Goal: Information Seeking & Learning: Learn about a topic

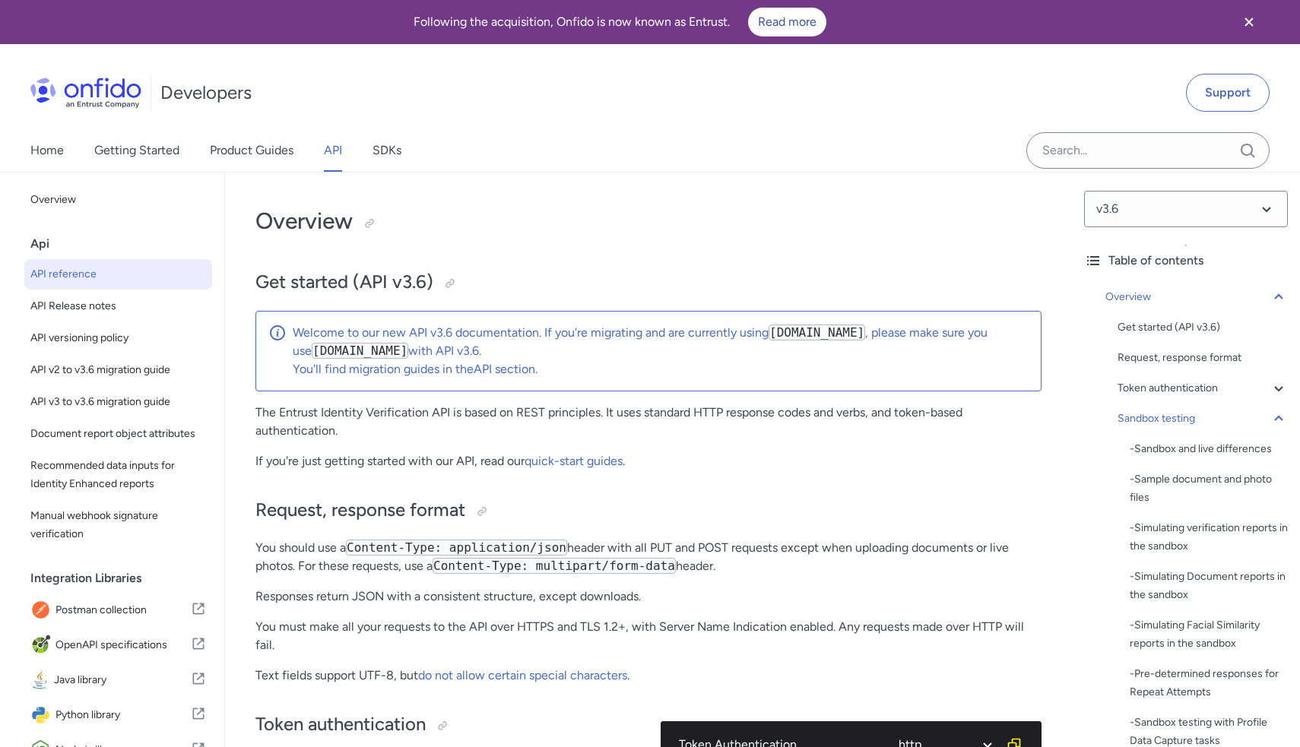
select select "http"
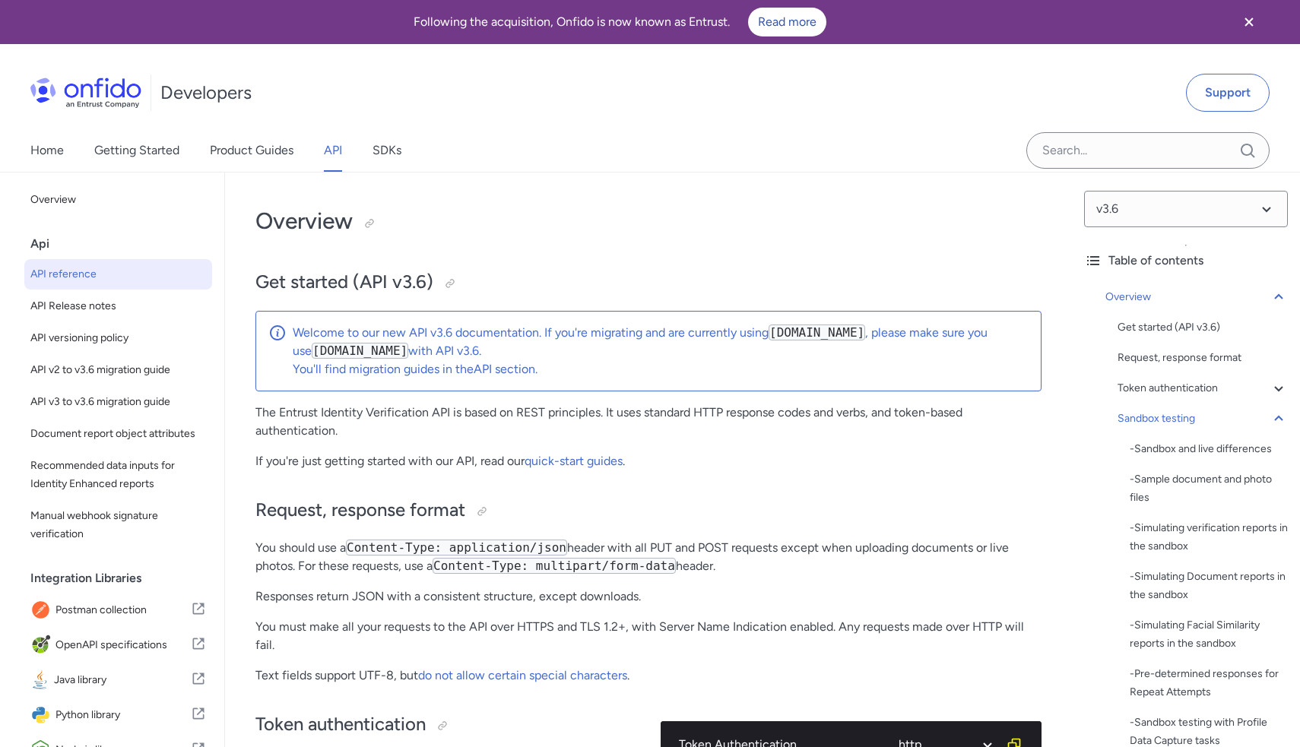
select select "http"
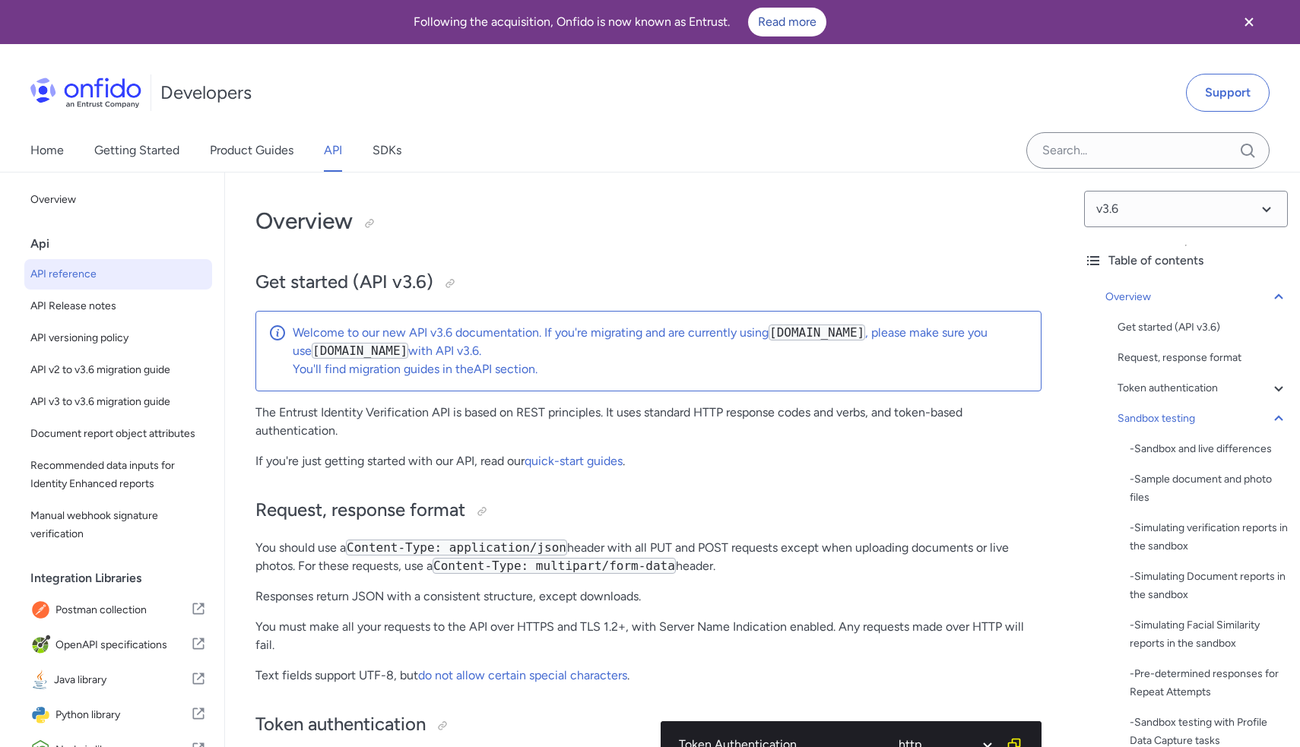
select select "http"
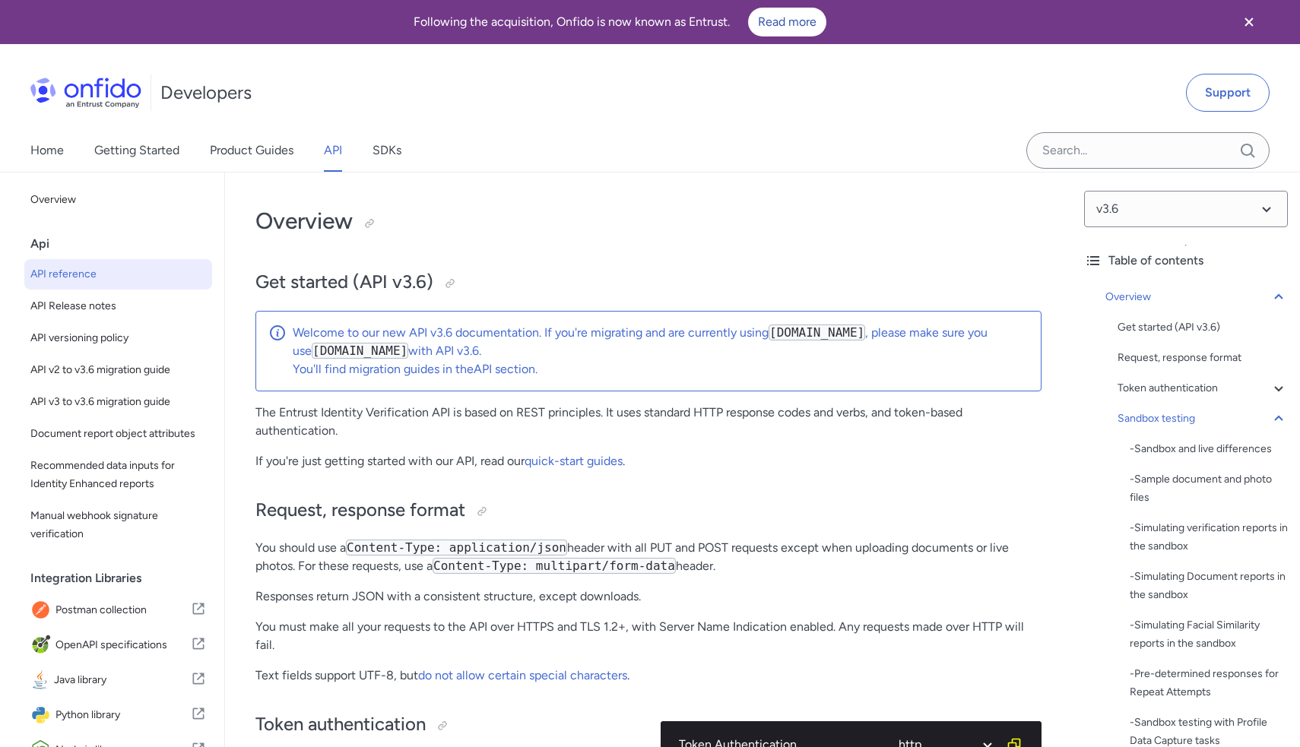
select select "http"
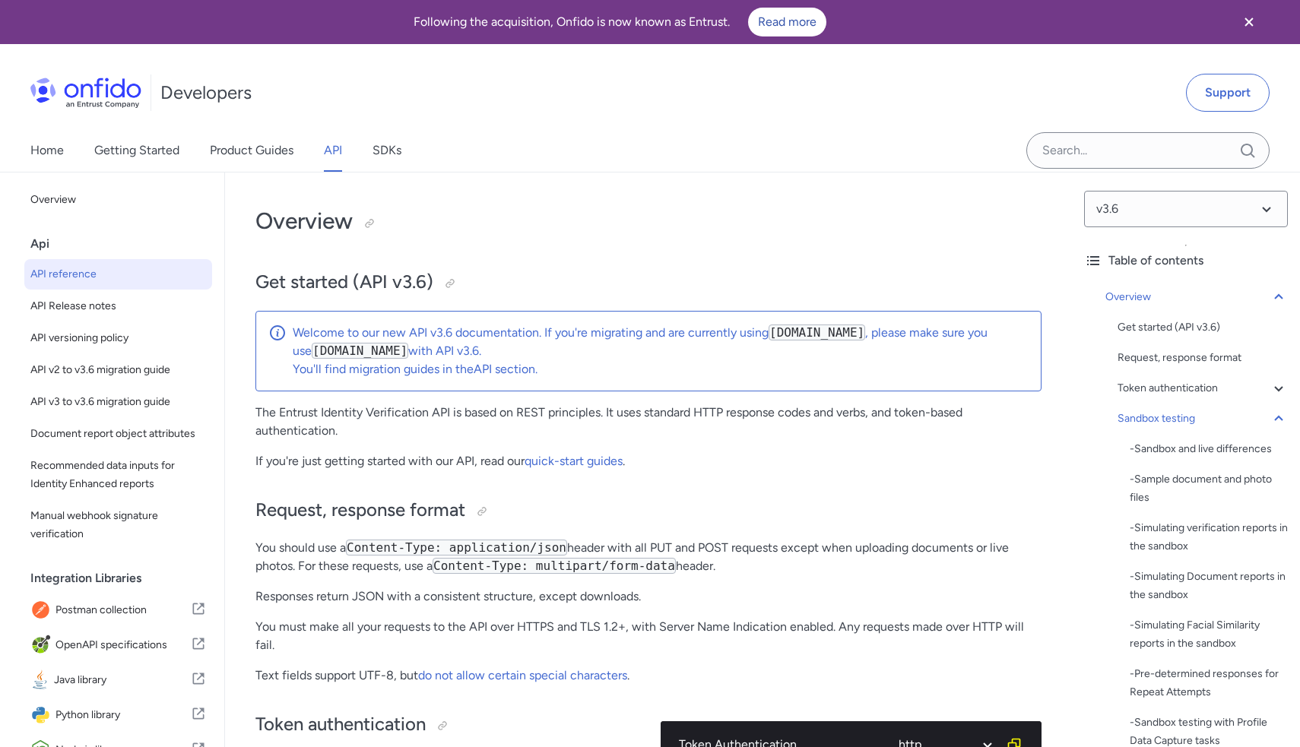
select select "http"
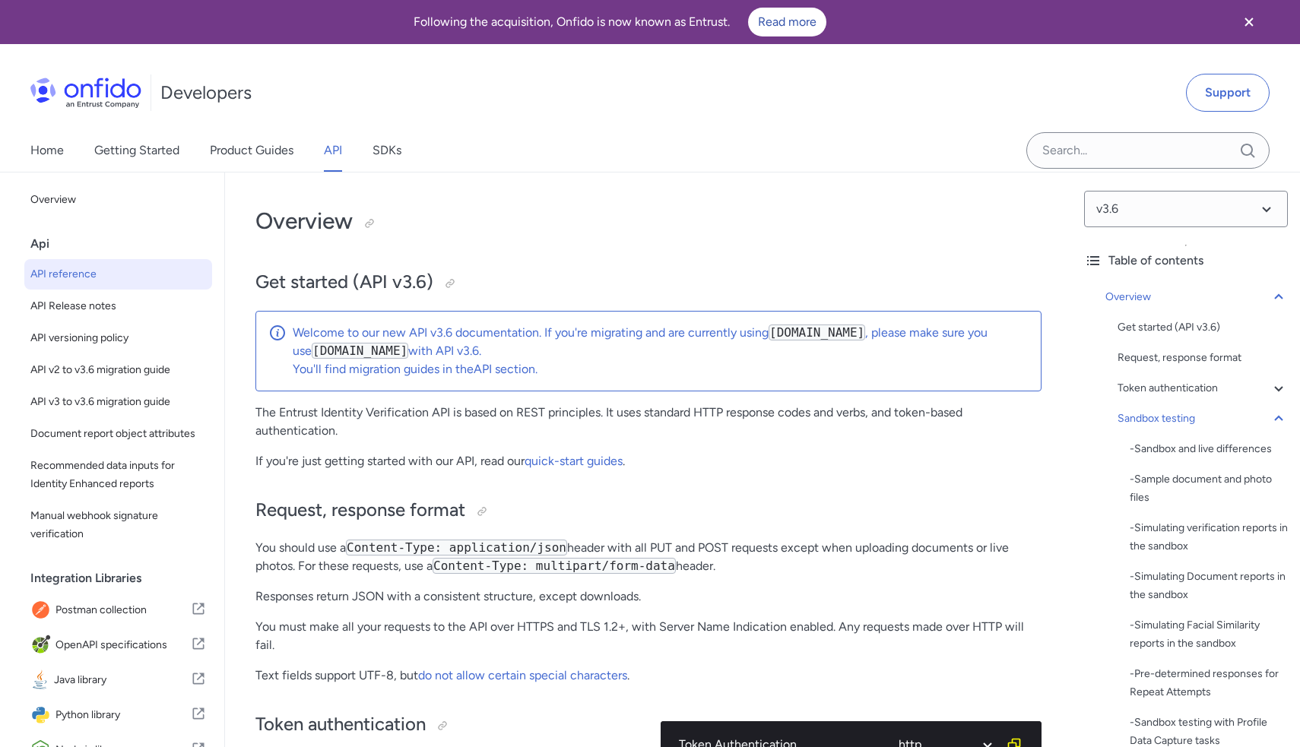
select select "http"
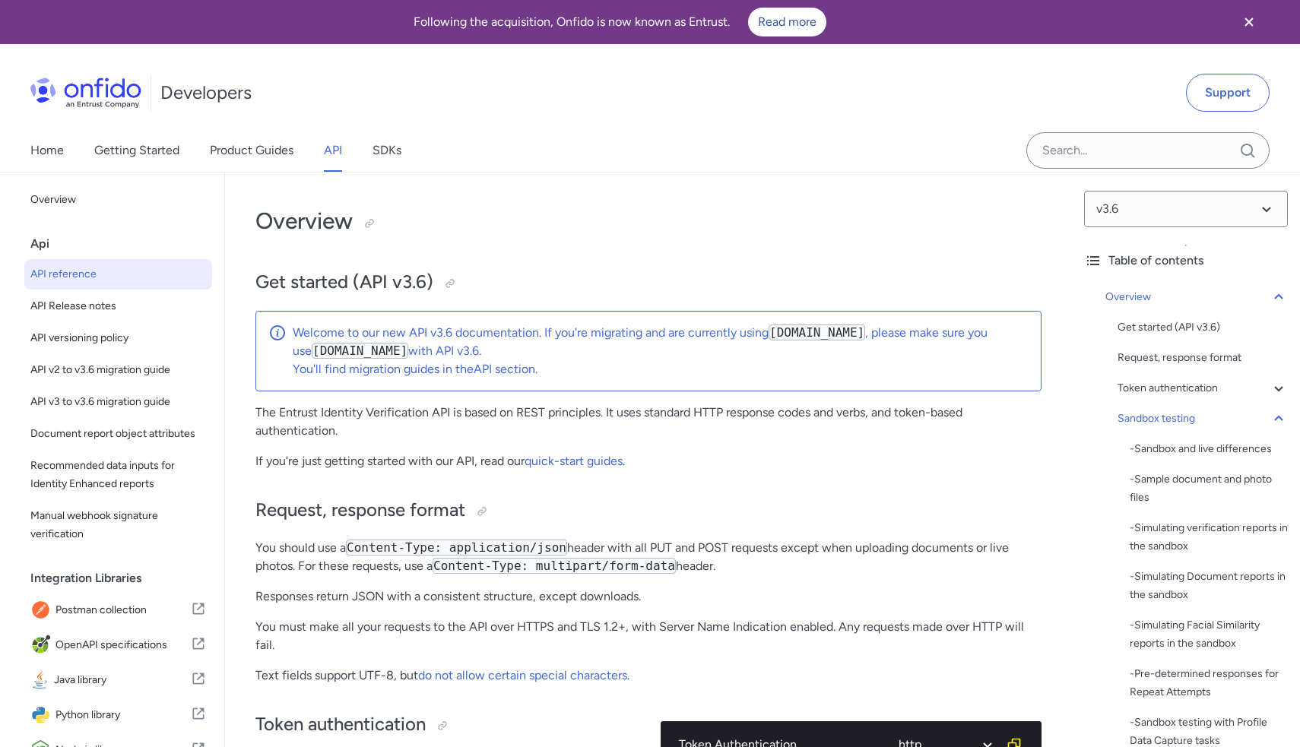
select select "http"
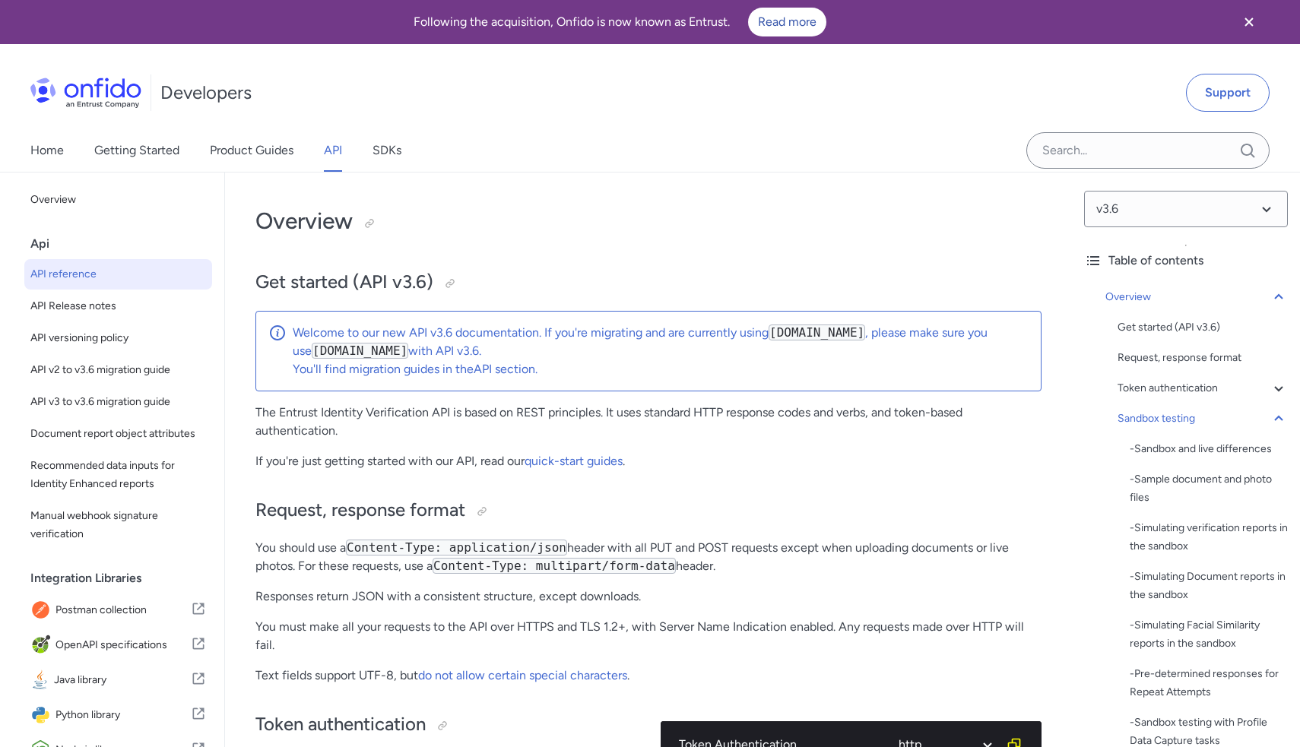
select select "http"
